Goal: Navigation & Orientation: Find specific page/section

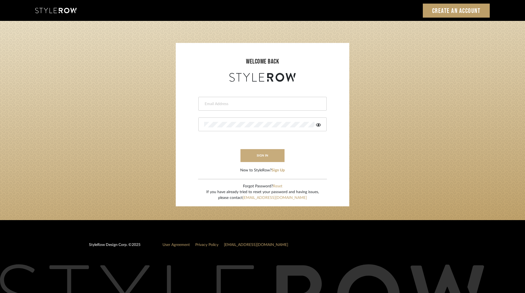
type input "ksears@morgantewilson.com"
click at [255, 155] on button "sign in" at bounding box center [262, 155] width 44 height 13
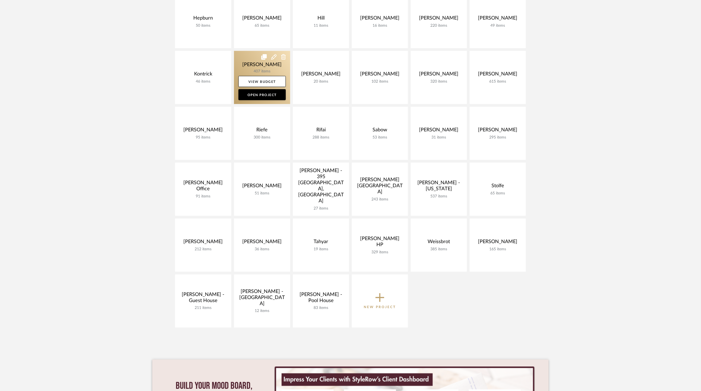
scroll to position [183, 0]
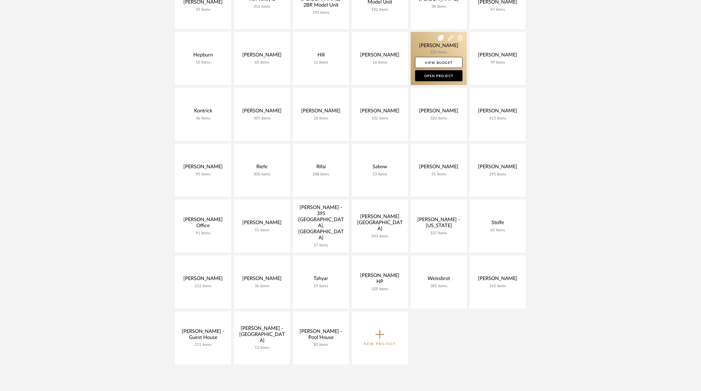
click at [438, 49] on link at bounding box center [439, 58] width 56 height 53
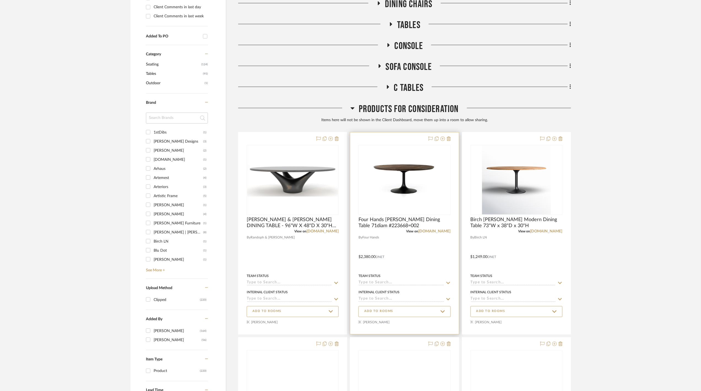
scroll to position [294, 0]
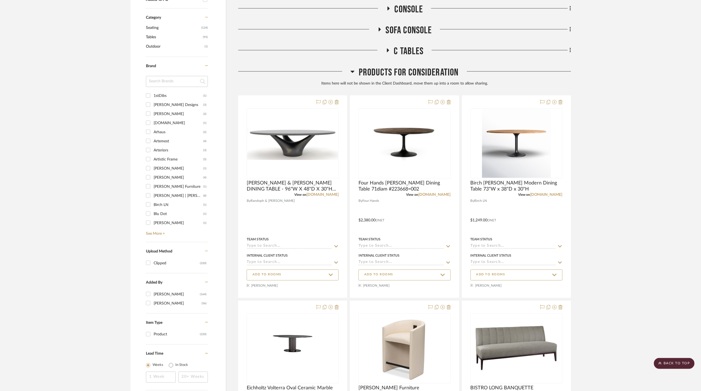
click at [423, 73] on span "Products For Consideration" at bounding box center [409, 73] width 100 height 12
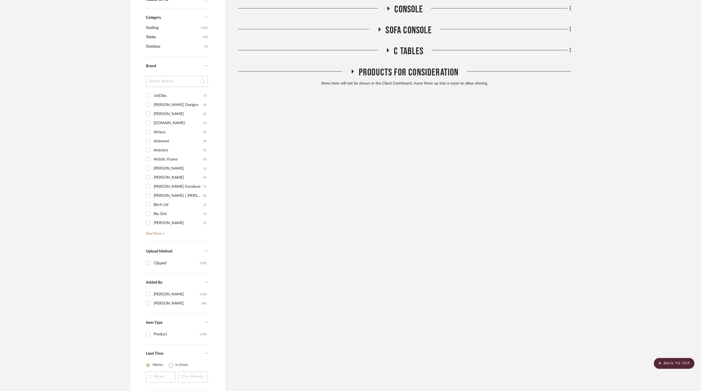
click at [405, 47] on span "C Tables" at bounding box center [409, 51] width 30 height 12
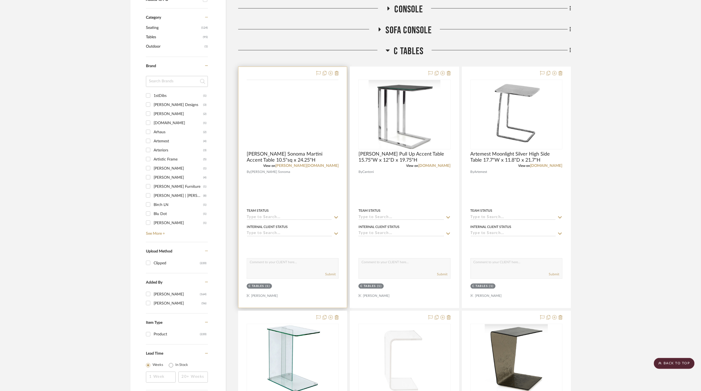
click at [0, 0] on img at bounding box center [0, 0] width 0 height 0
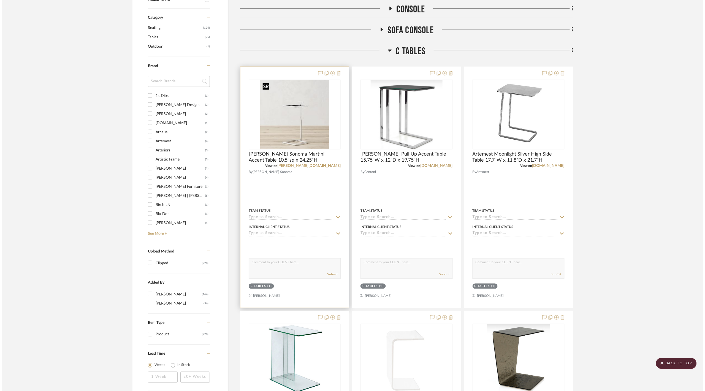
scroll to position [0, 0]
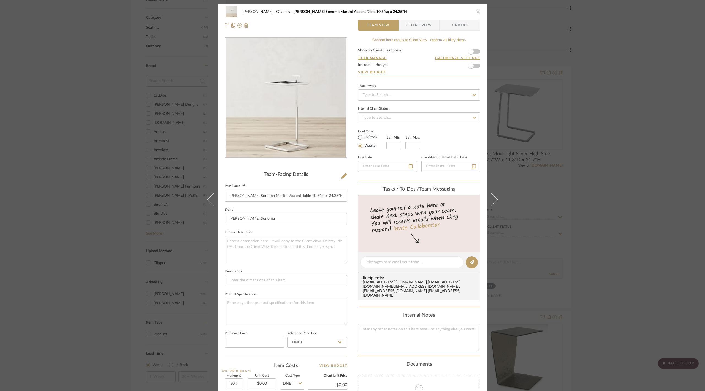
click at [241, 185] on icon at bounding box center [242, 185] width 3 height 3
